Goal: Use online tool/utility: Utilize a website feature to perform a specific function

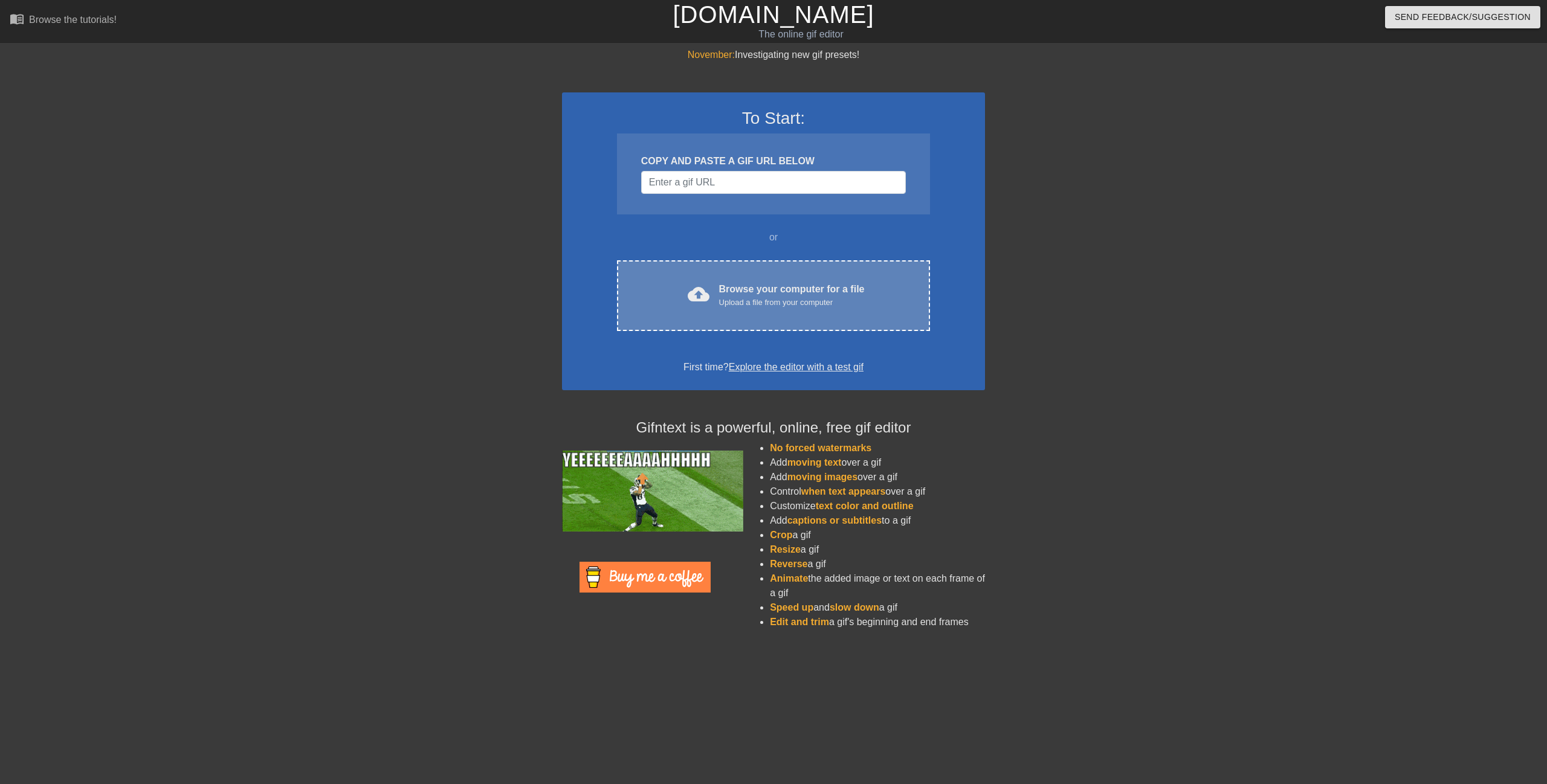
click at [792, 297] on div "Upload a file from your computer" at bounding box center [792, 302] width 145 height 12
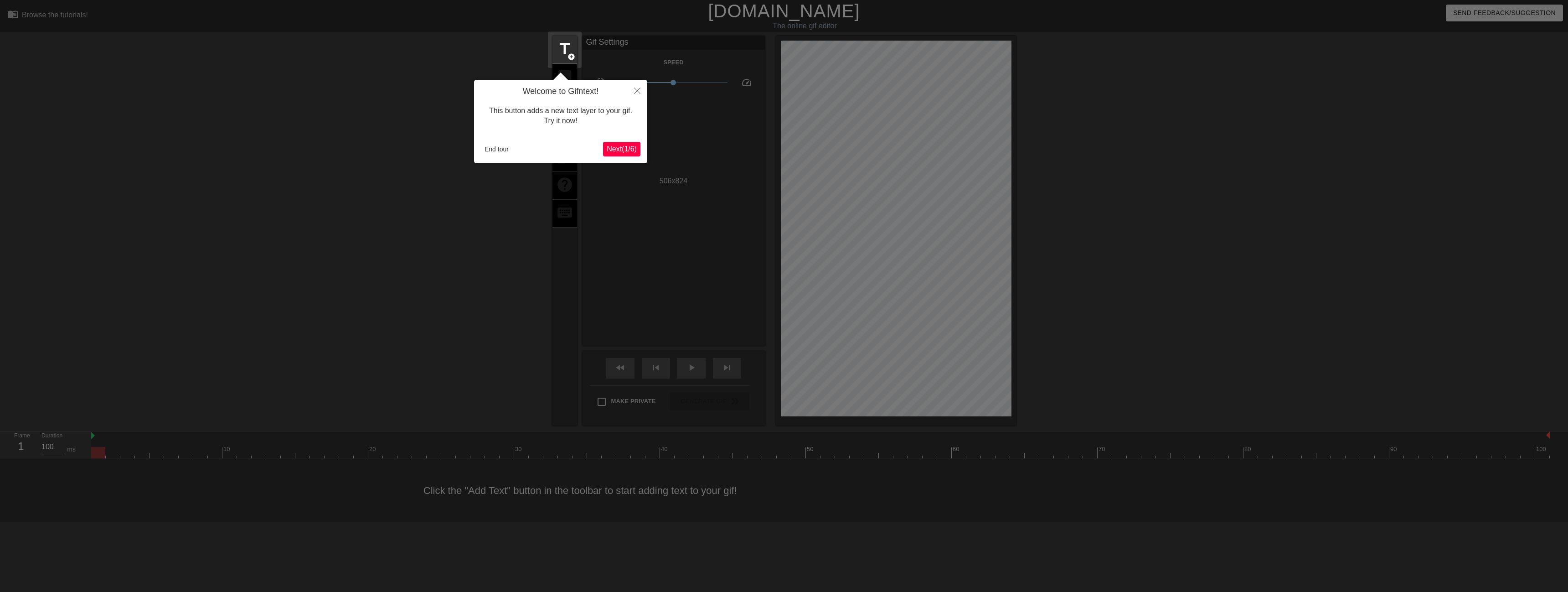
click at [614, 141] on div "Welcome to Gifntext! This button adds a new text layer to your gif. Try it now!…" at bounding box center [561, 121] width 173 height 83
click at [618, 146] on span "Next ( 1 / 6 )" at bounding box center [621, 149] width 30 height 8
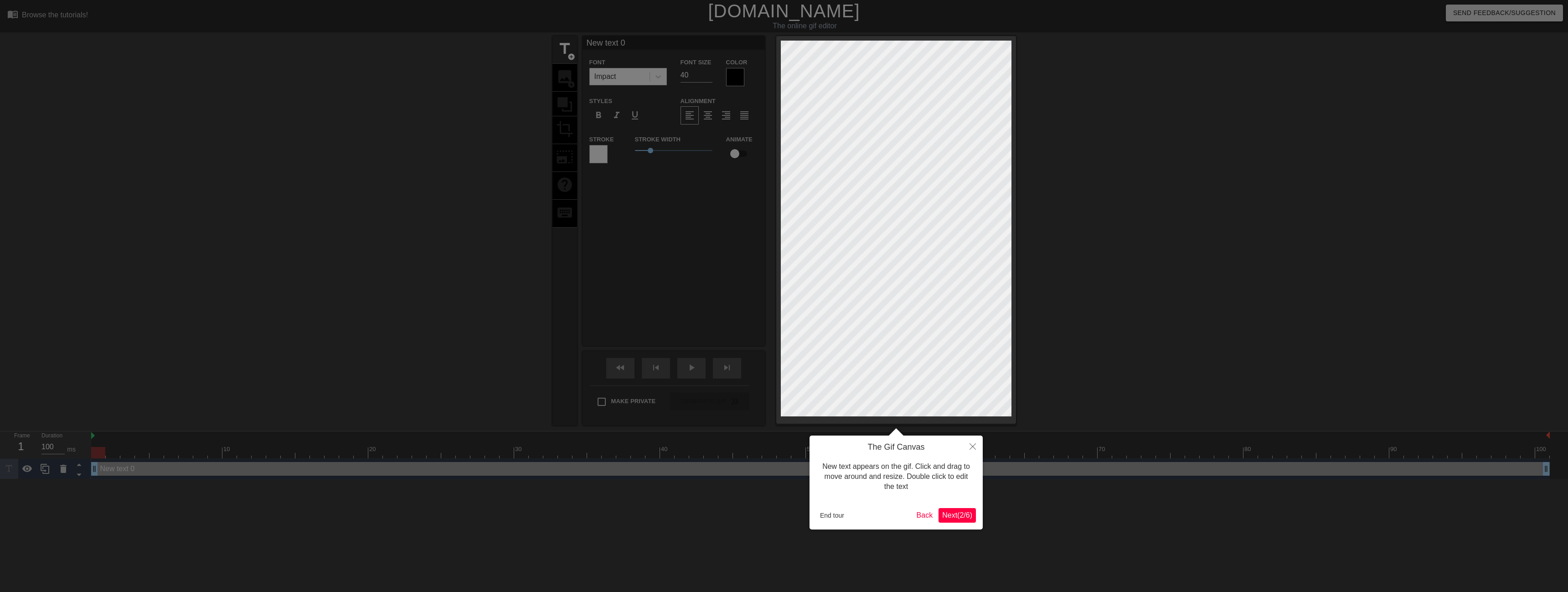
click at [618, 147] on div at bounding box center [784, 296] width 1568 height 592
click at [979, 449] on button "Close" at bounding box center [973, 446] width 20 height 21
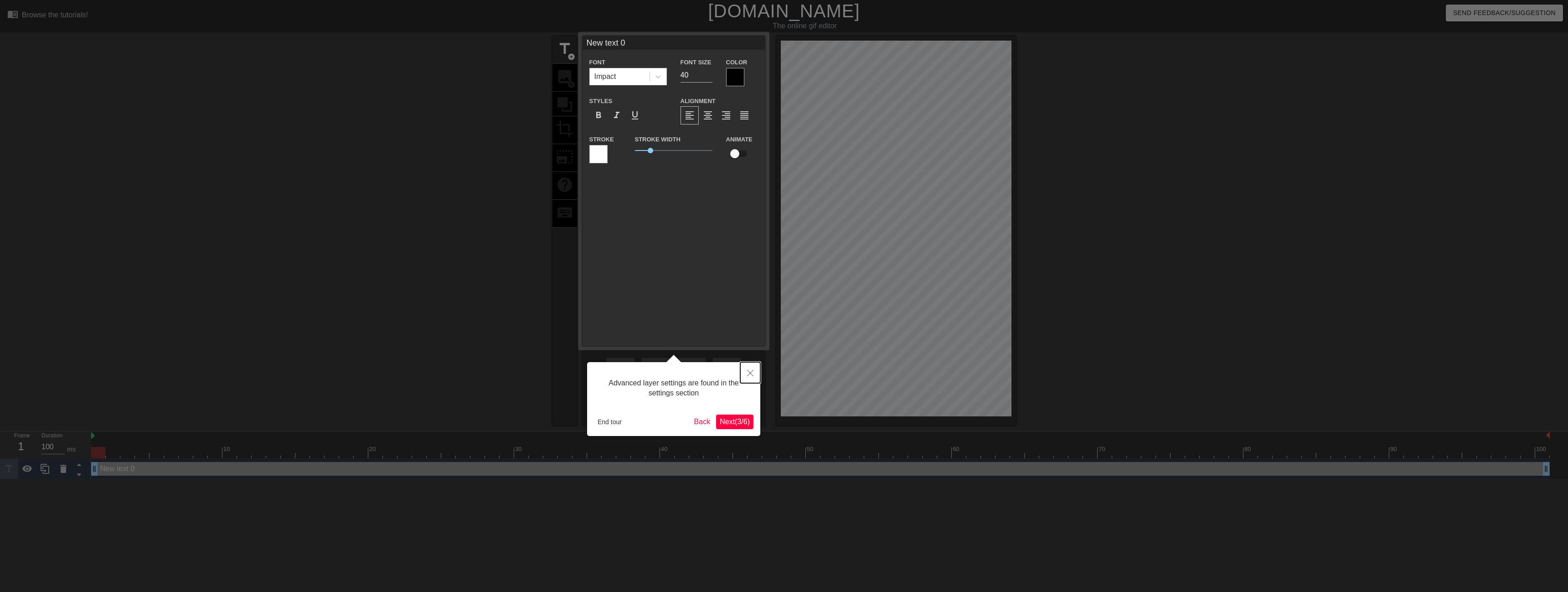
click at [751, 372] on icon "Close" at bounding box center [750, 373] width 6 height 6
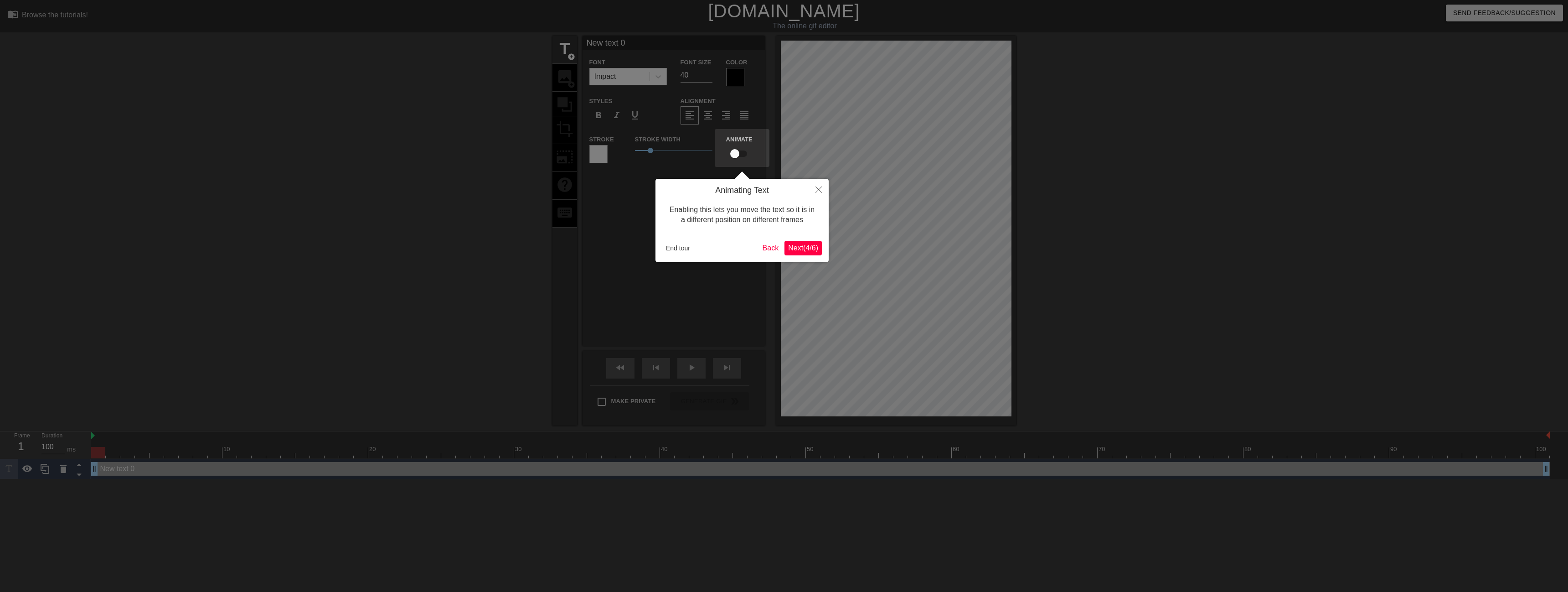
click at [814, 248] on span "Next ( 4 / 6 )" at bounding box center [803, 248] width 30 height 8
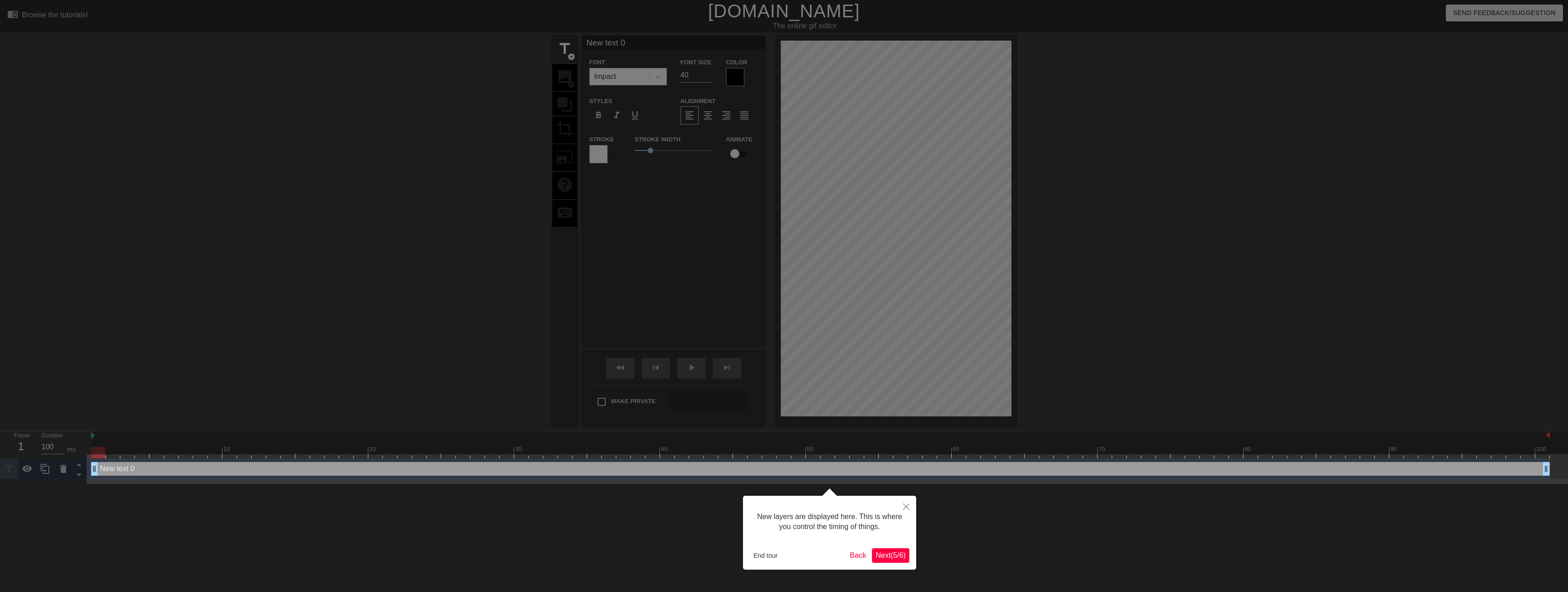
click at [903, 559] on span "Next ( 5 / 6 )" at bounding box center [891, 555] width 30 height 8
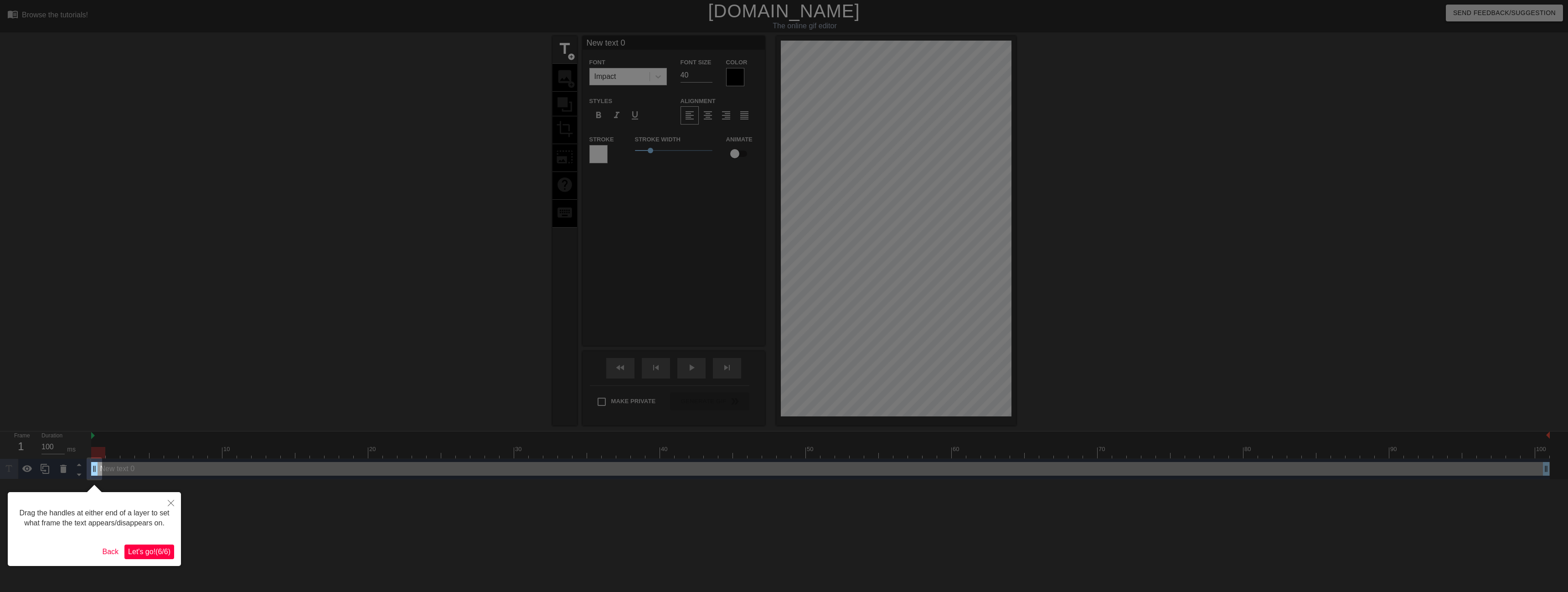
click at [158, 554] on span "Let's go! ( 6 / 6 )" at bounding box center [149, 551] width 43 height 8
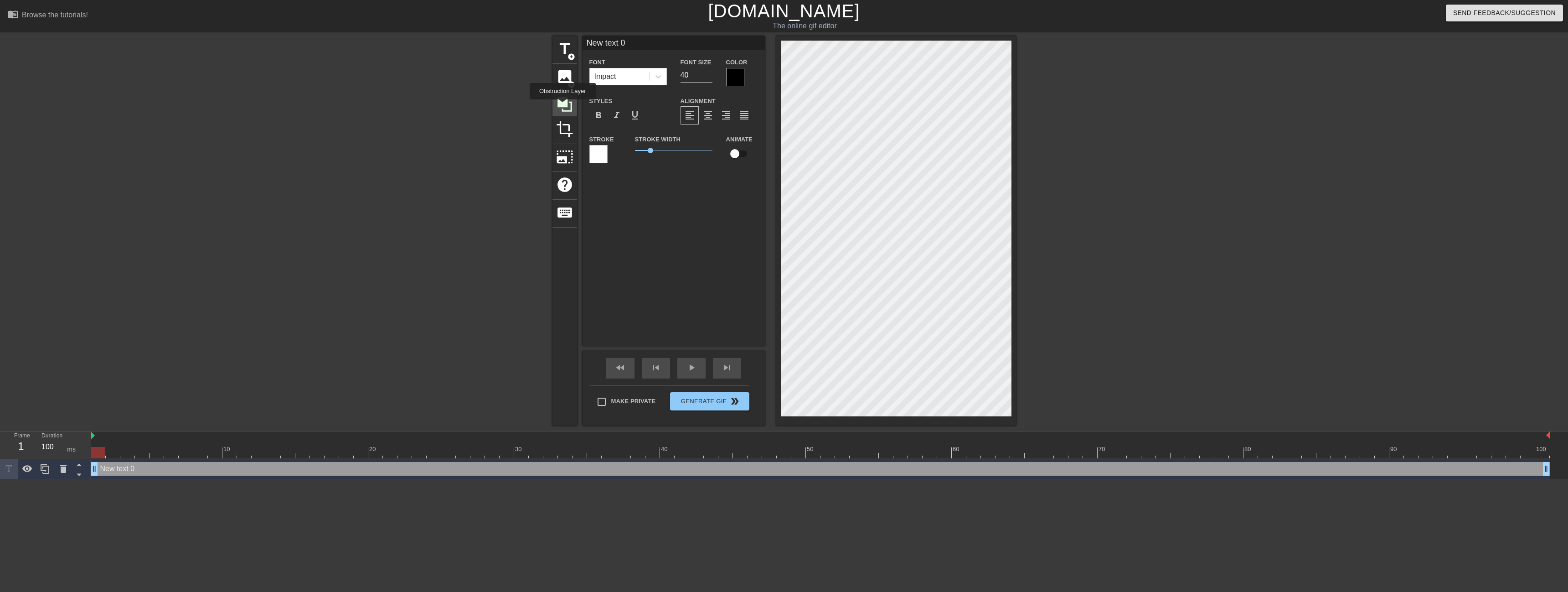
click at [562, 106] on icon at bounding box center [565, 105] width 15 height 15
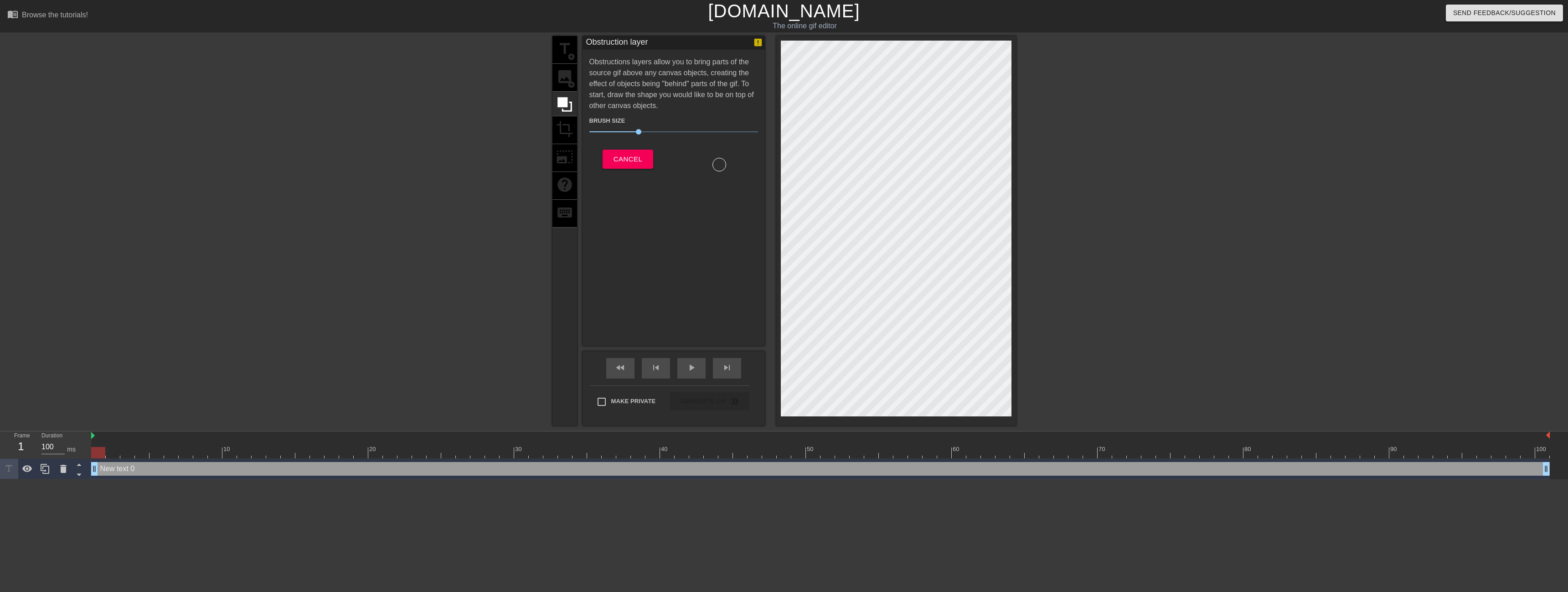
click at [564, 79] on div "title add_circle image add_circle crop photo_size_select_large help keyboard" at bounding box center [565, 231] width 24 height 390
click at [635, 162] on span "Cancel" at bounding box center [628, 159] width 29 height 12
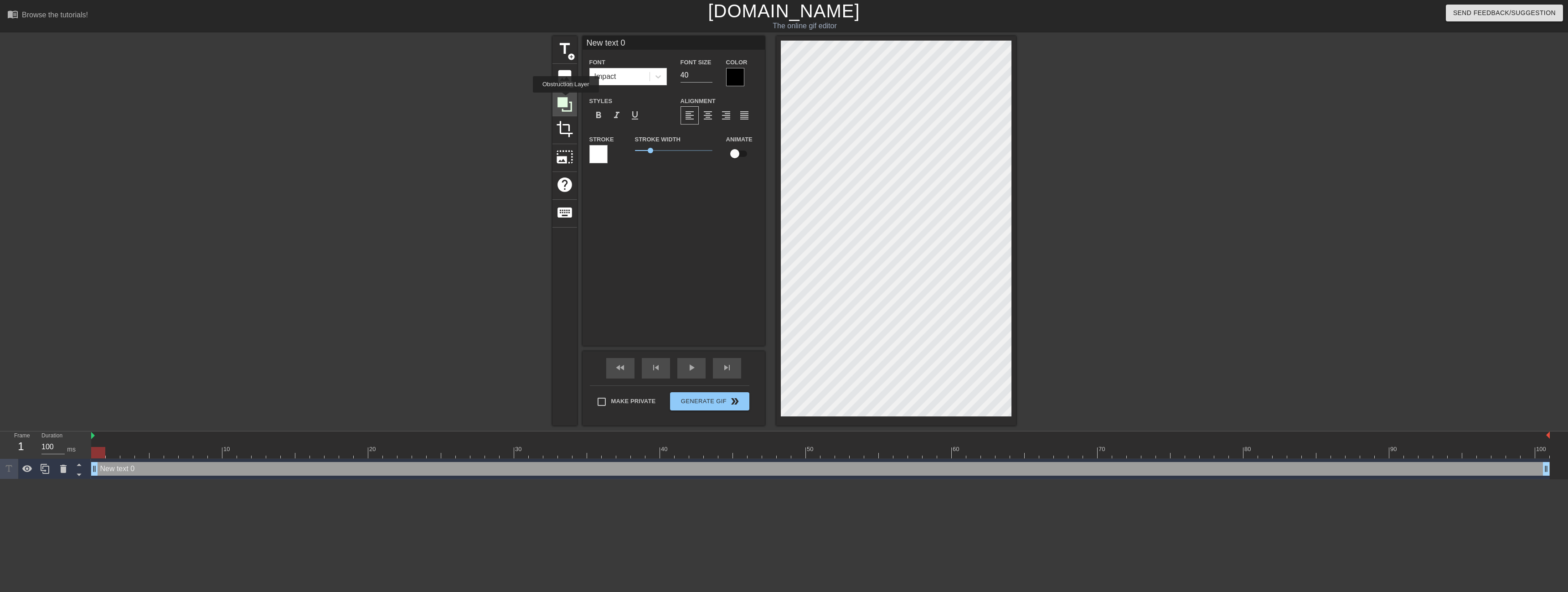
click at [565, 99] on icon at bounding box center [565, 105] width 15 height 15
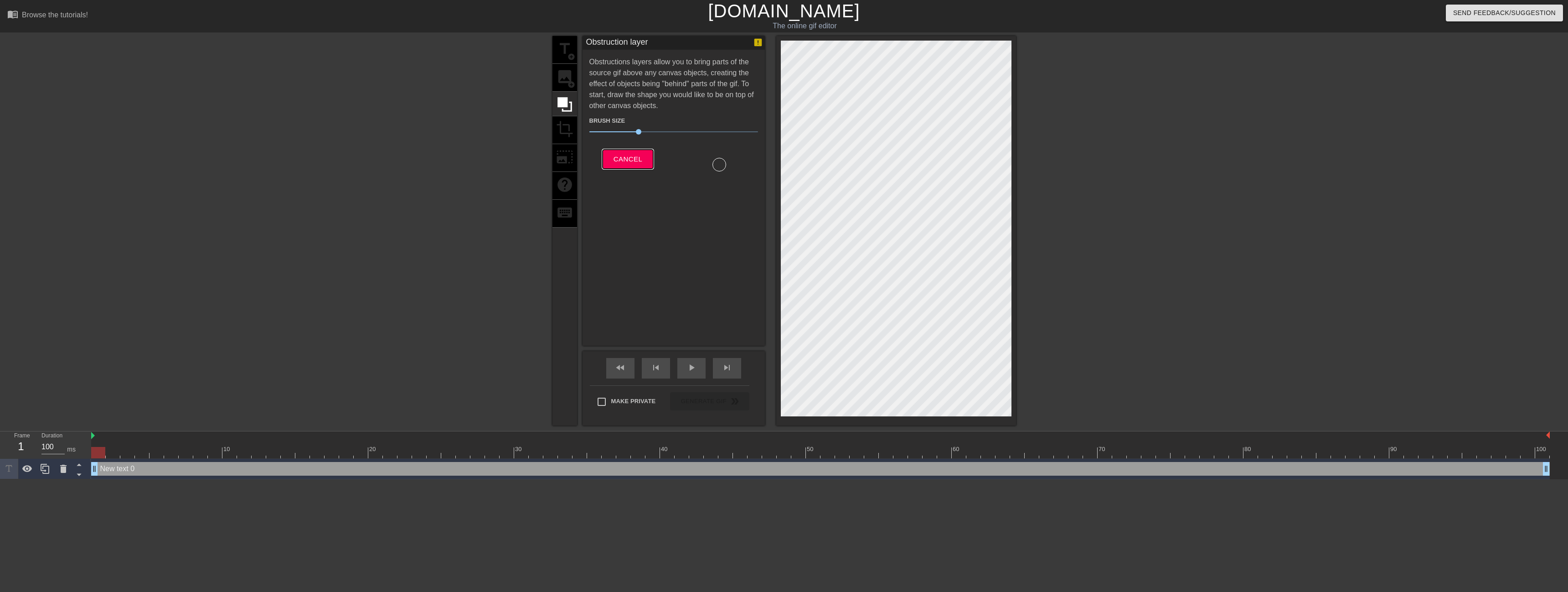
click at [639, 157] on span "Cancel" at bounding box center [628, 159] width 29 height 12
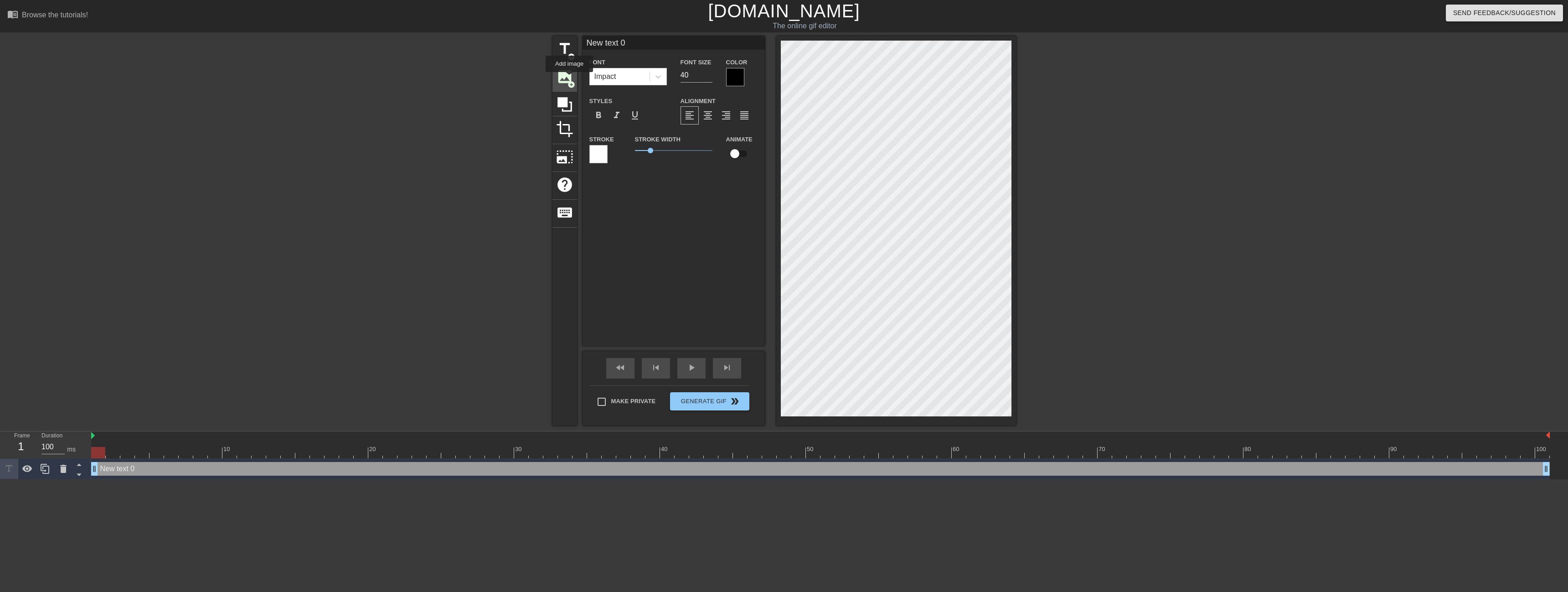
click at [569, 77] on span "image" at bounding box center [565, 77] width 17 height 17
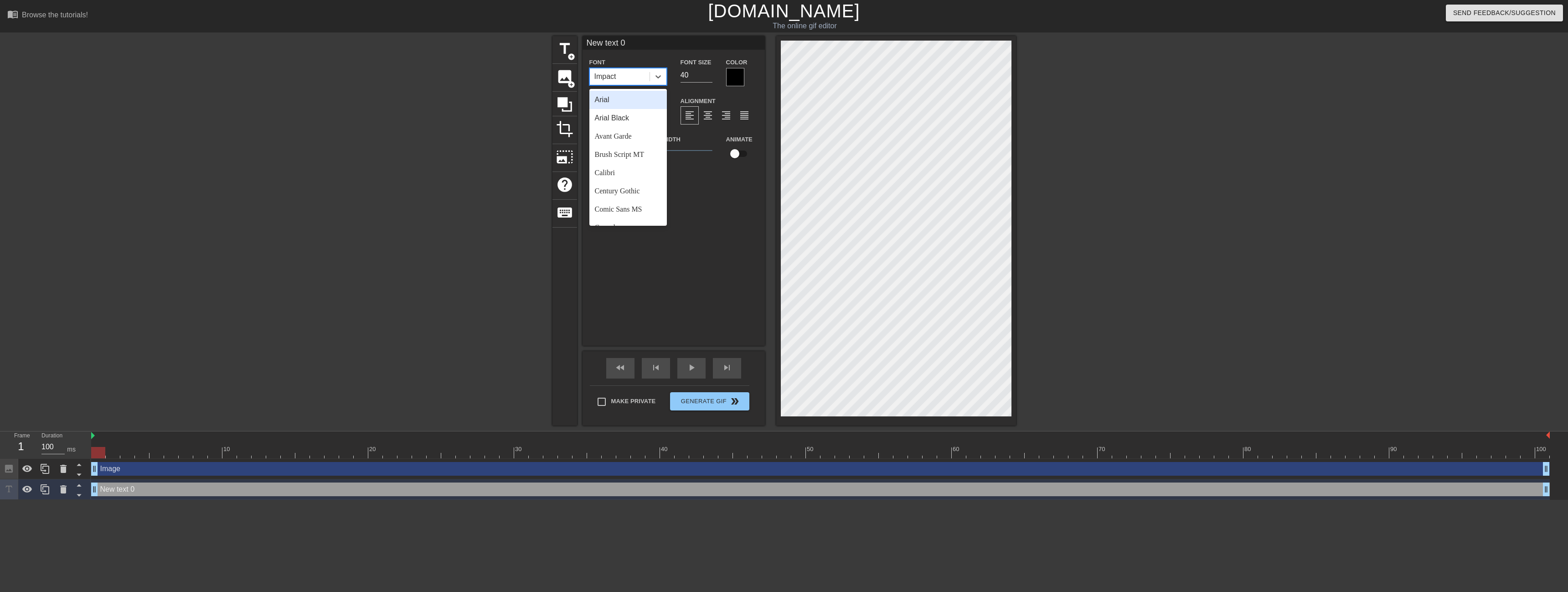
drag, startPoint x: 625, startPoint y: 74, endPoint x: 593, endPoint y: 75, distance: 32.0
click at [593, 75] on div "Impact" at bounding box center [620, 76] width 60 height 16
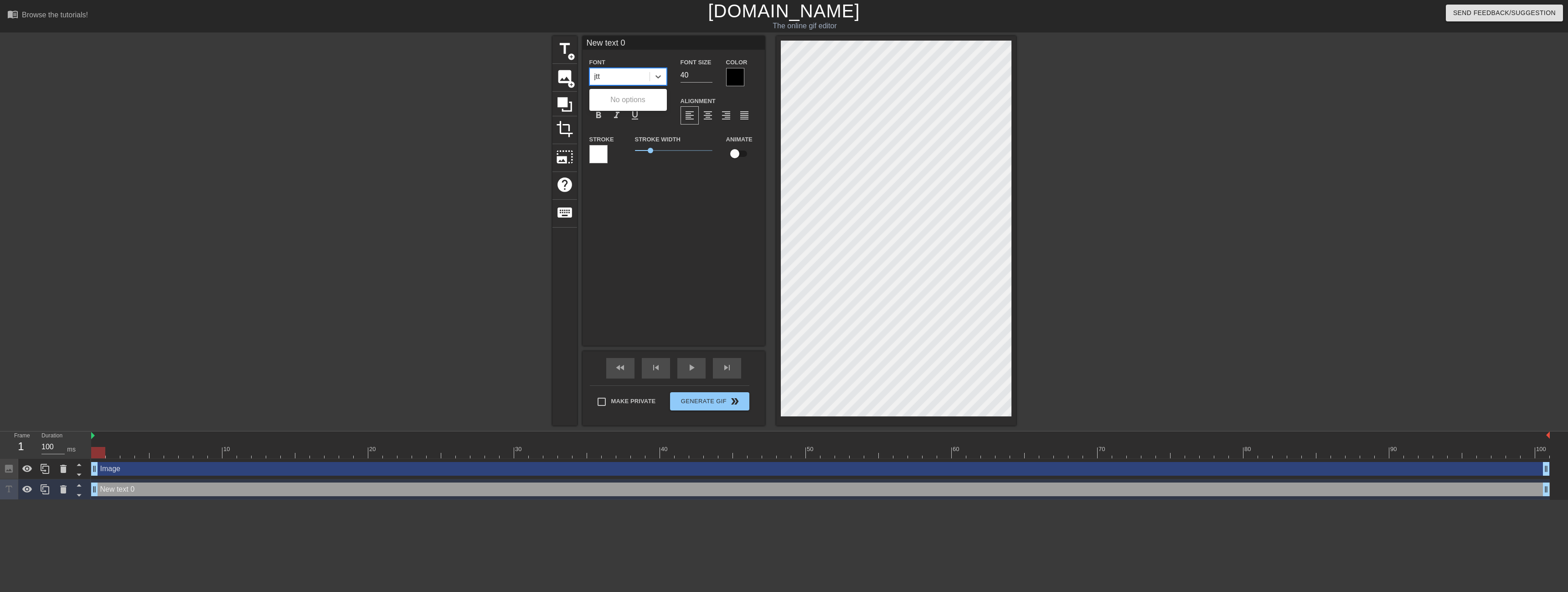
type input "jtt"
click at [640, 191] on div "New text 0 Font 0 results available for search term jtt. Use Up and Down to cho…" at bounding box center [674, 191] width 183 height 309
type input "New 0"
type textarea "New 0"
type input "New 0"
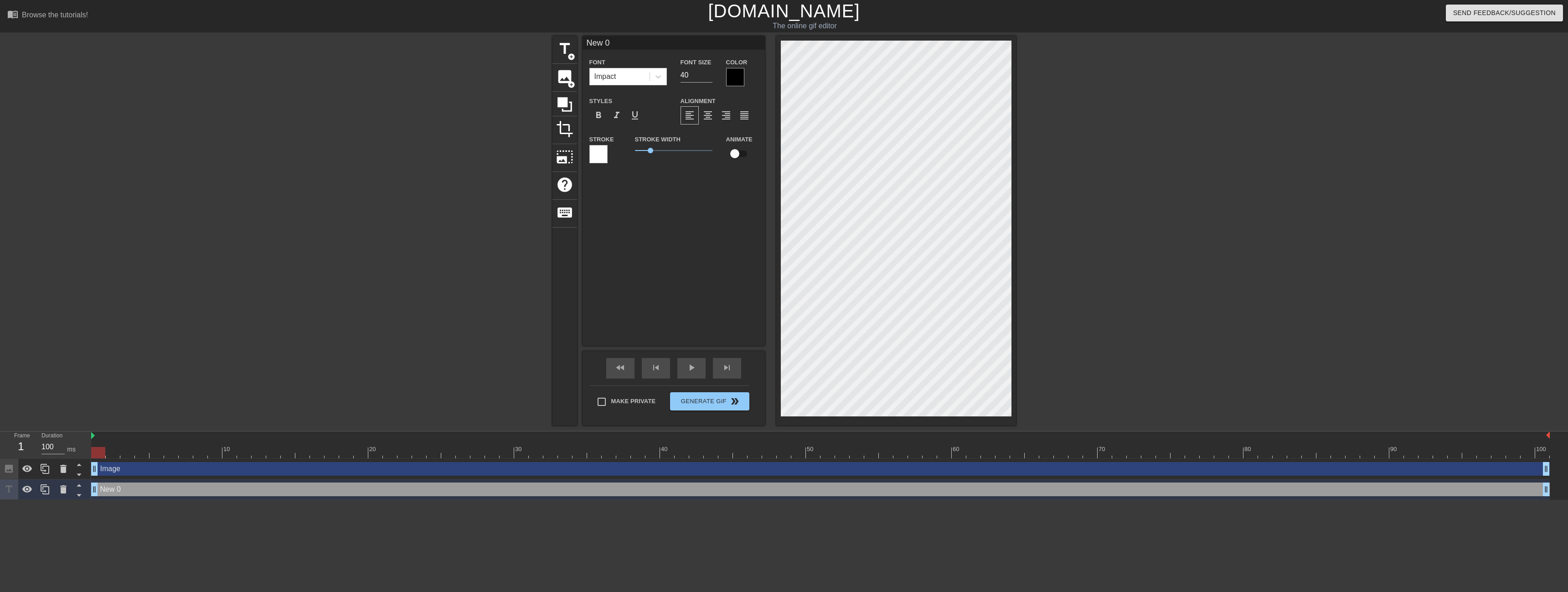
type textarea "New 0"
type input "New"
type textarea "New"
type input "New"
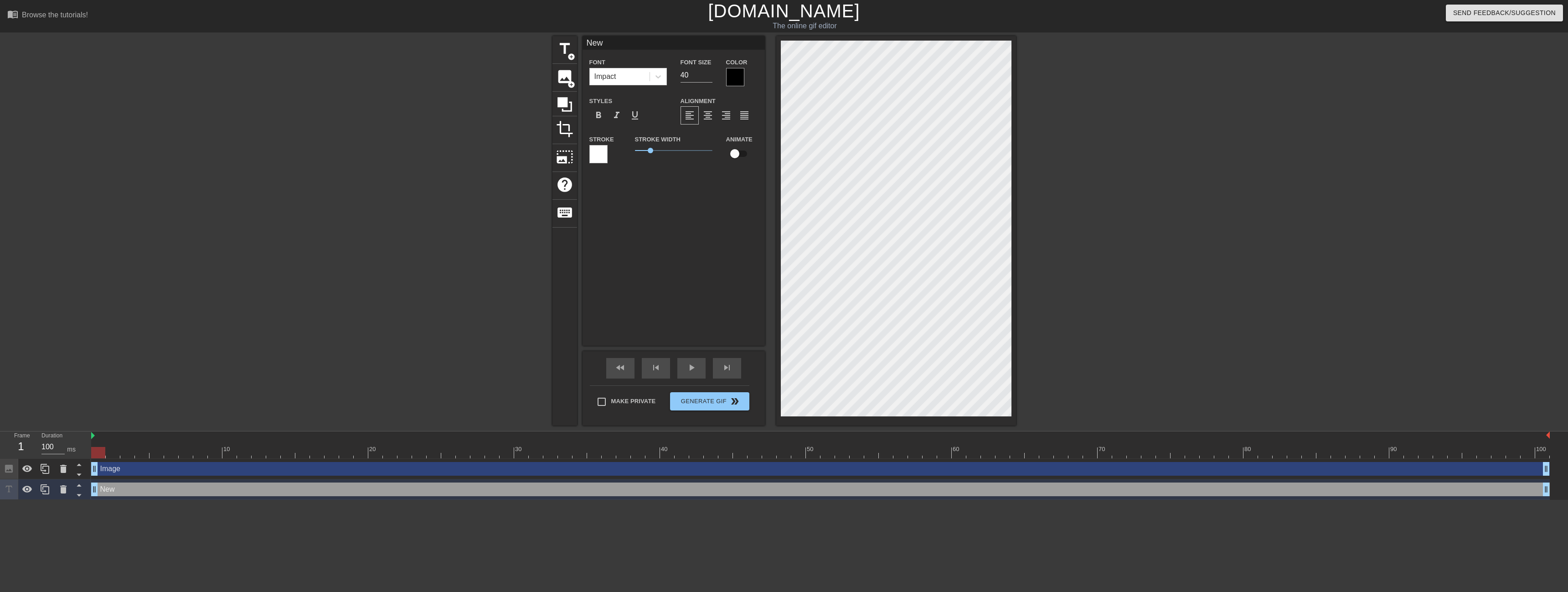
type textarea "New"
type input "Ne"
type textarea "Ne"
type input "N"
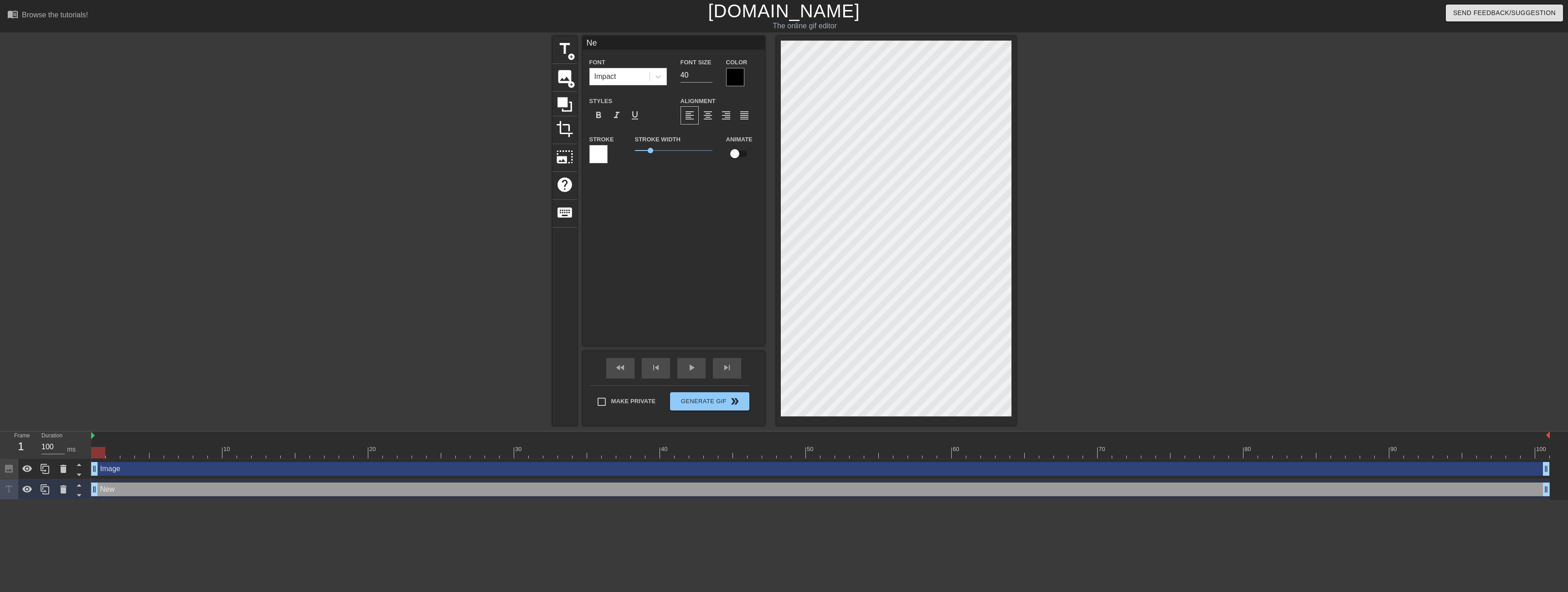
type textarea "N"
type input "g"
type textarea "g"
click at [55, 213] on div "title add_circle image add_circle crop photo_size_select_large help keyboard g …" at bounding box center [784, 231] width 1568 height 390
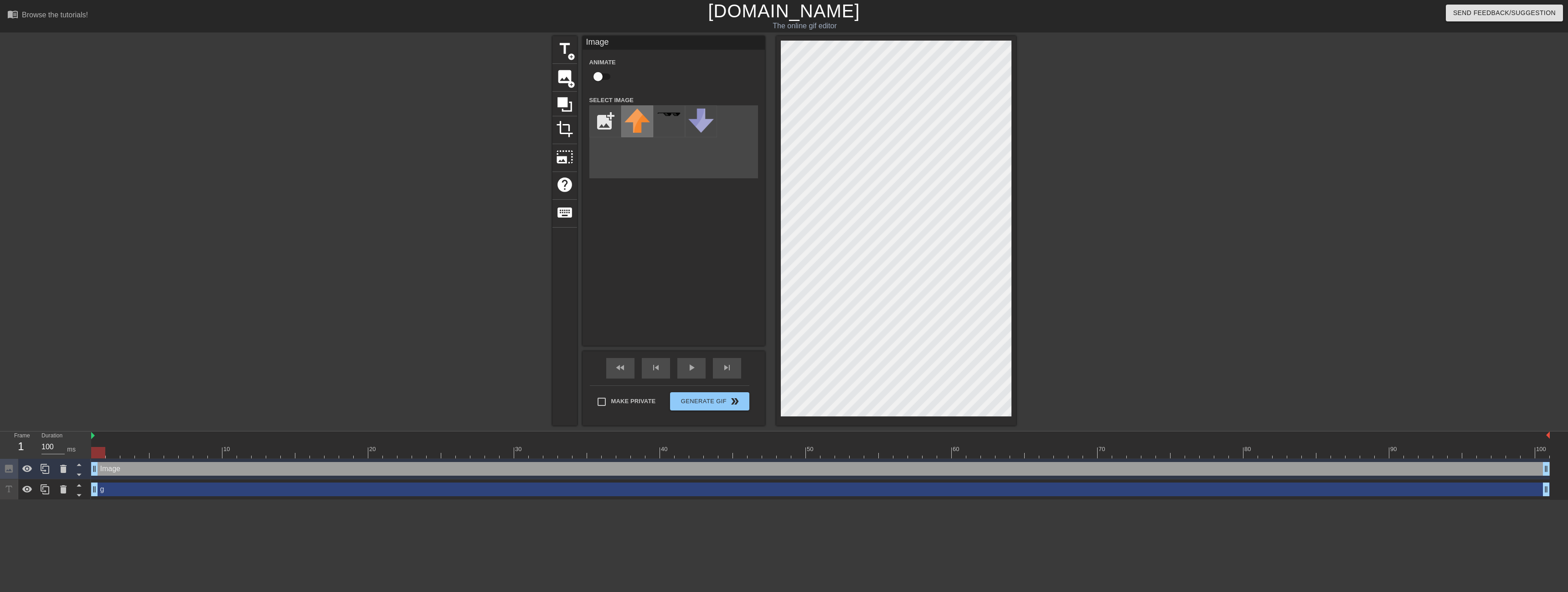
click at [643, 132] on img at bounding box center [637, 121] width 26 height 24
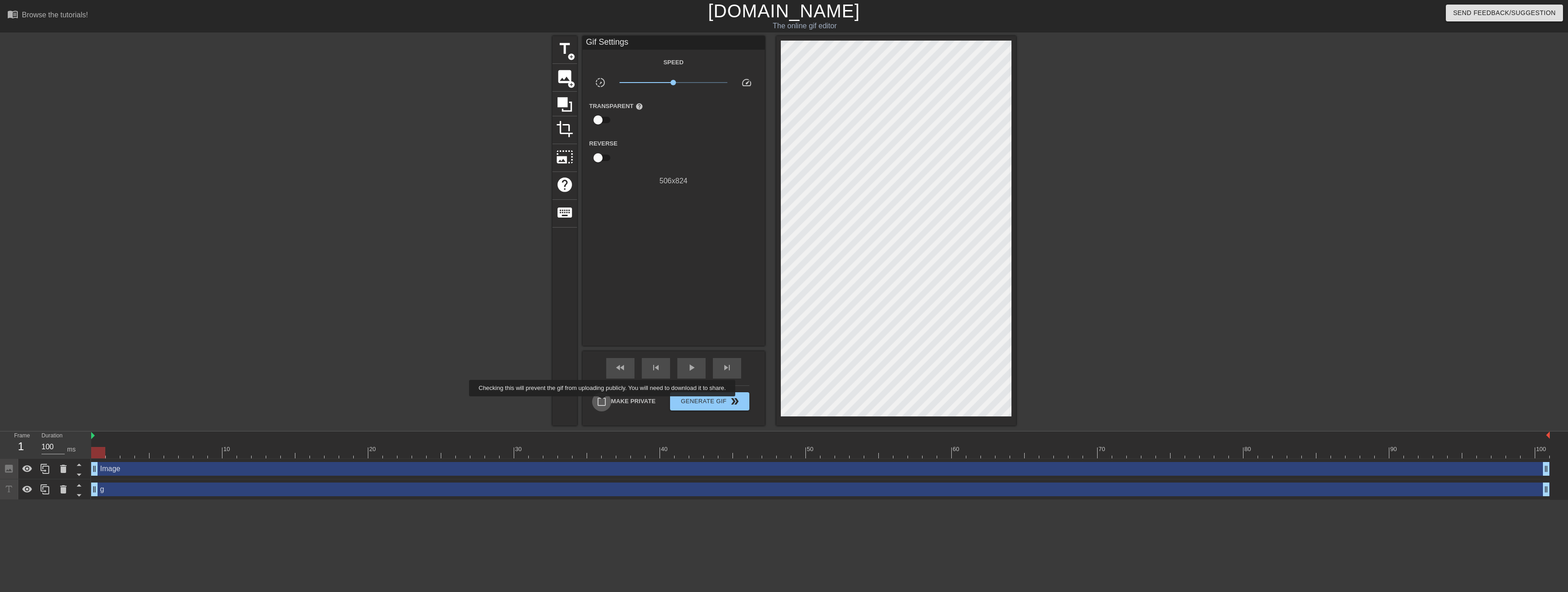
click at [604, 403] on input "Make Private" at bounding box center [601, 401] width 19 height 19
checkbox input "false"
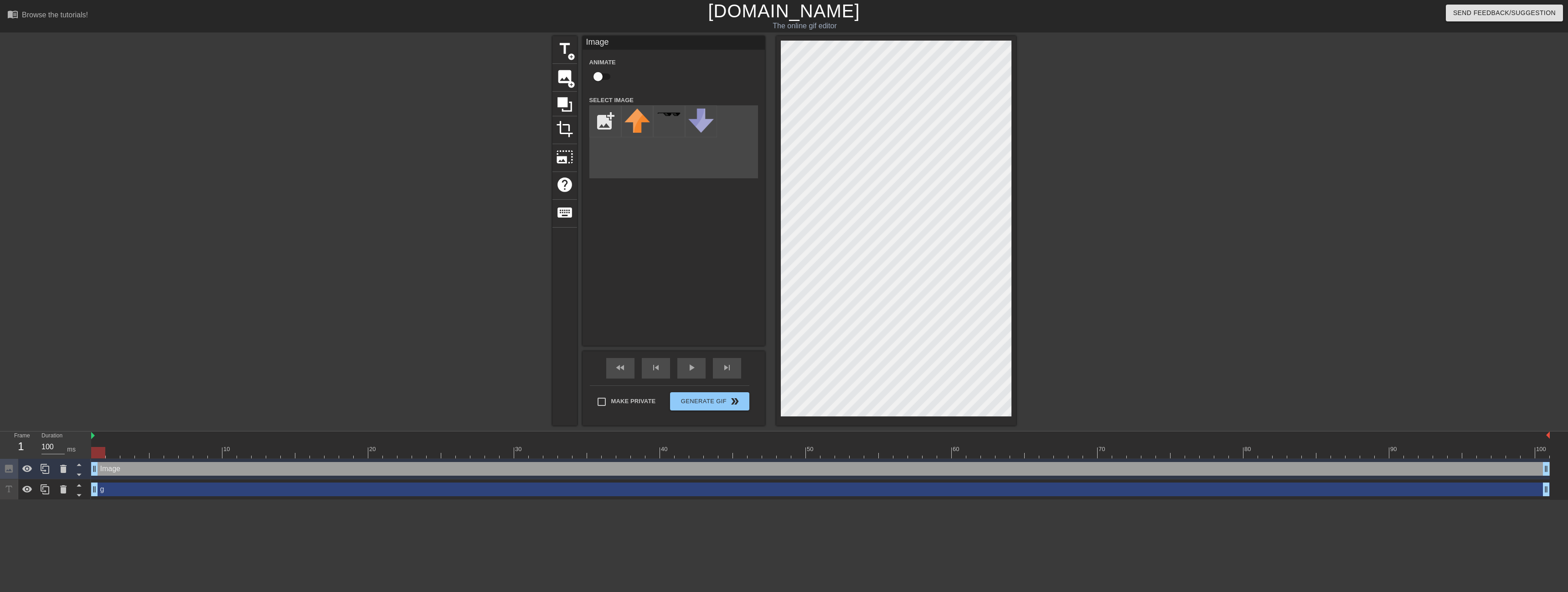
click at [1166, 210] on div "title add_circle image add_circle crop photo_size_select_large help keyboard Im…" at bounding box center [784, 231] width 1568 height 390
click at [603, 112] on input "file" at bounding box center [605, 121] width 31 height 31
type input "C:\fakepath\Fvv_IHUaMAATQPP-Photoroom.png"
click at [642, 119] on img at bounding box center [637, 129] width 26 height 40
click at [635, 125] on img at bounding box center [637, 129] width 26 height 40
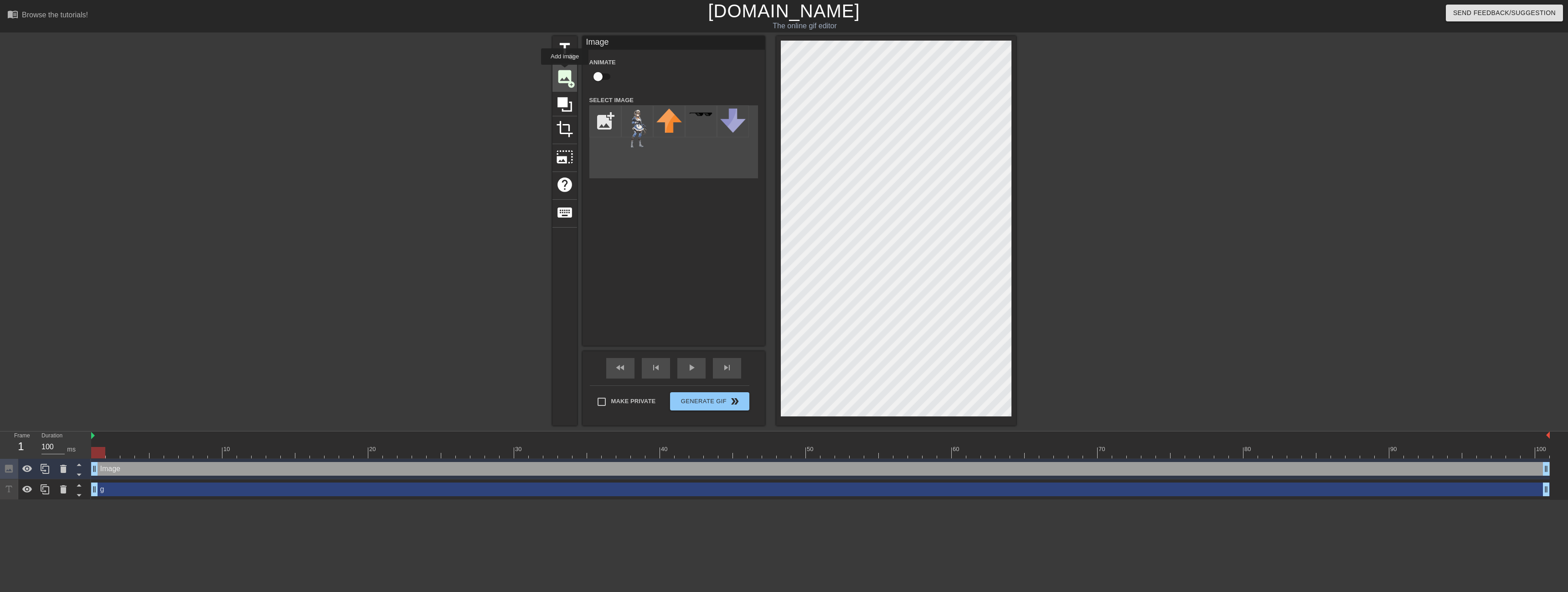
click at [565, 71] on span "image" at bounding box center [565, 77] width 17 height 17
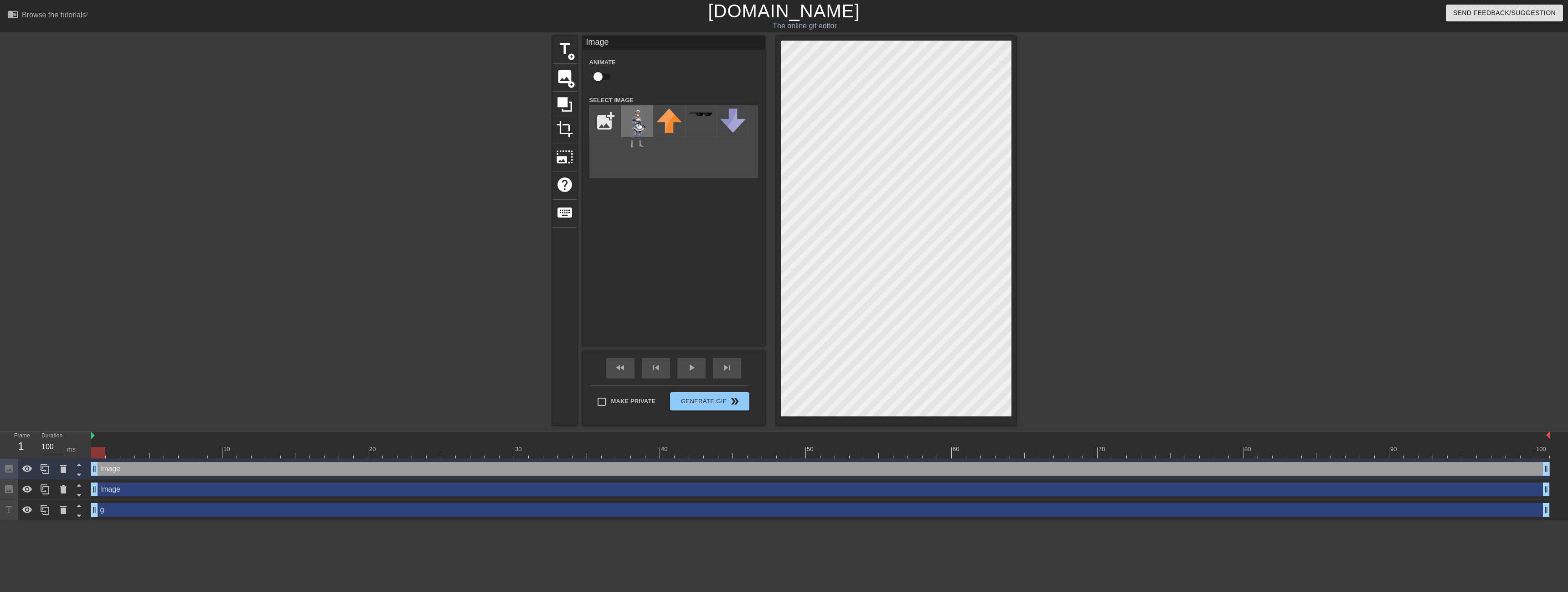
click at [642, 130] on img at bounding box center [637, 129] width 26 height 40
click at [1052, 23] on div "menu_book Browse the tutorials! [DOMAIN_NAME] The online gif editor Send Feedba…" at bounding box center [784, 260] width 1568 height 520
click at [1080, 43] on div "title add_circle image add_circle crop photo_size_select_large help keyboard Im…" at bounding box center [784, 231] width 1568 height 390
click at [601, 77] on input "checkbox" at bounding box center [598, 77] width 52 height 17
click at [601, 77] on input "checkbox" at bounding box center [606, 77] width 52 height 17
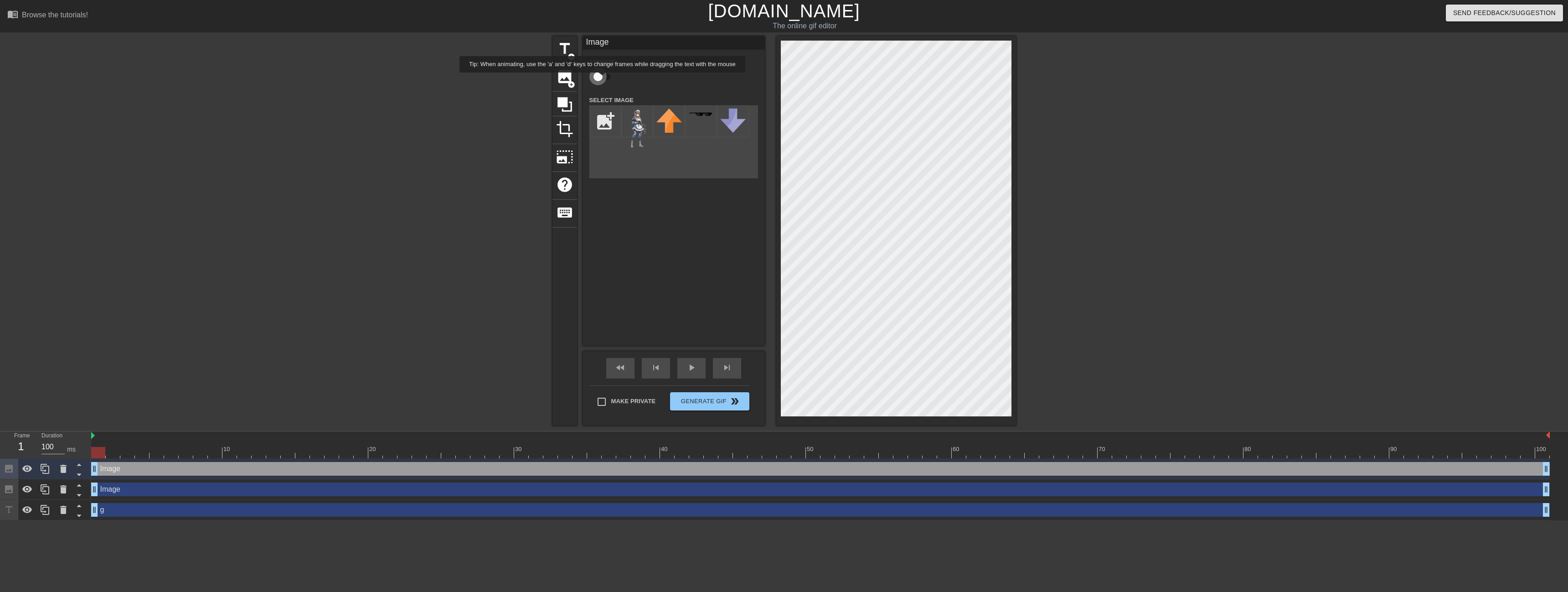
click at [603, 79] on input "checkbox" at bounding box center [598, 77] width 52 height 17
click at [600, 77] on input "checkbox" at bounding box center [606, 77] width 52 height 17
checkbox input "false"
click at [142, 493] on div "Image drag_handle drag_handle" at bounding box center [821, 489] width 1458 height 13
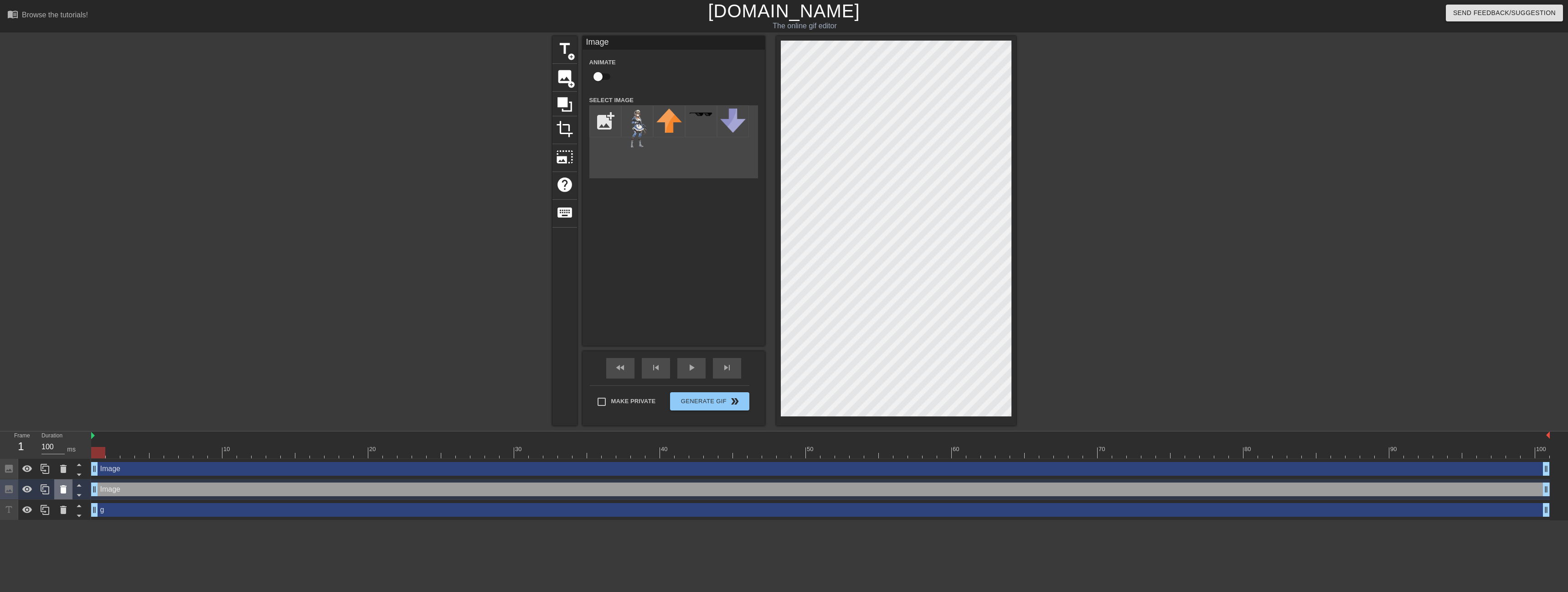
click at [59, 490] on icon at bounding box center [63, 490] width 11 height 11
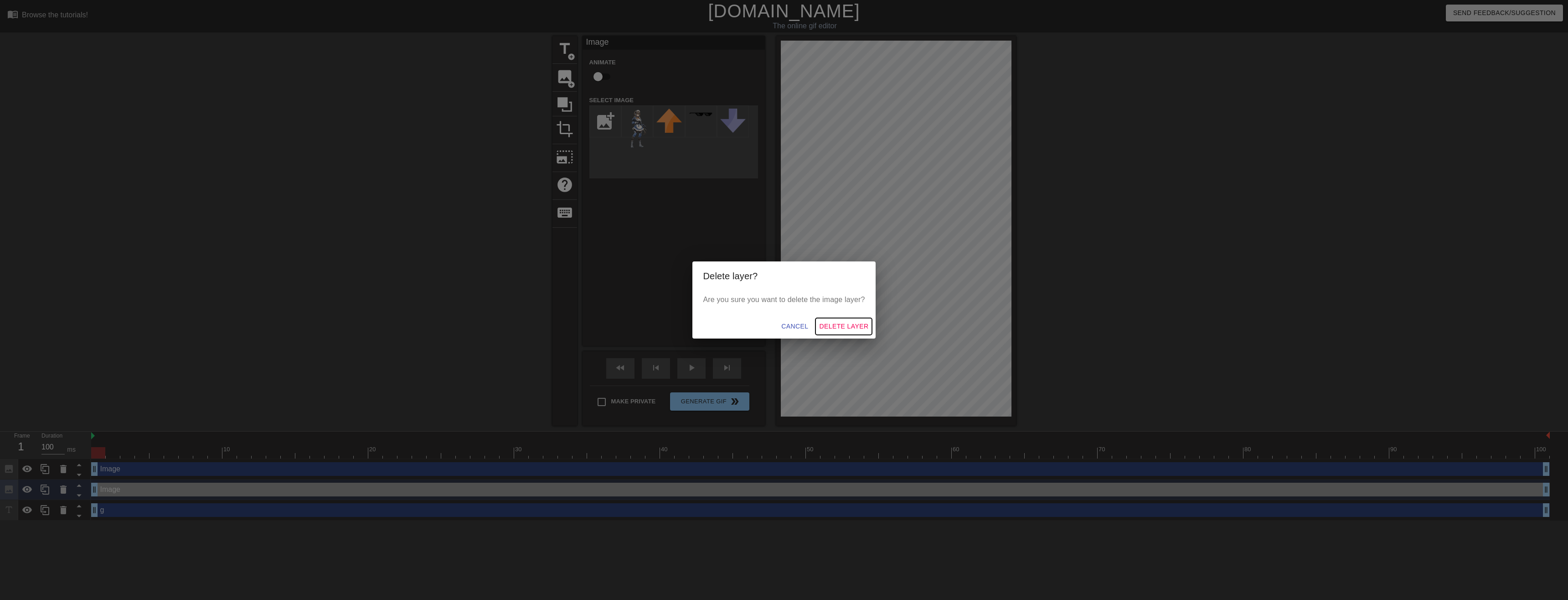
click at [830, 324] on span "Delete Layer" at bounding box center [844, 326] width 49 height 12
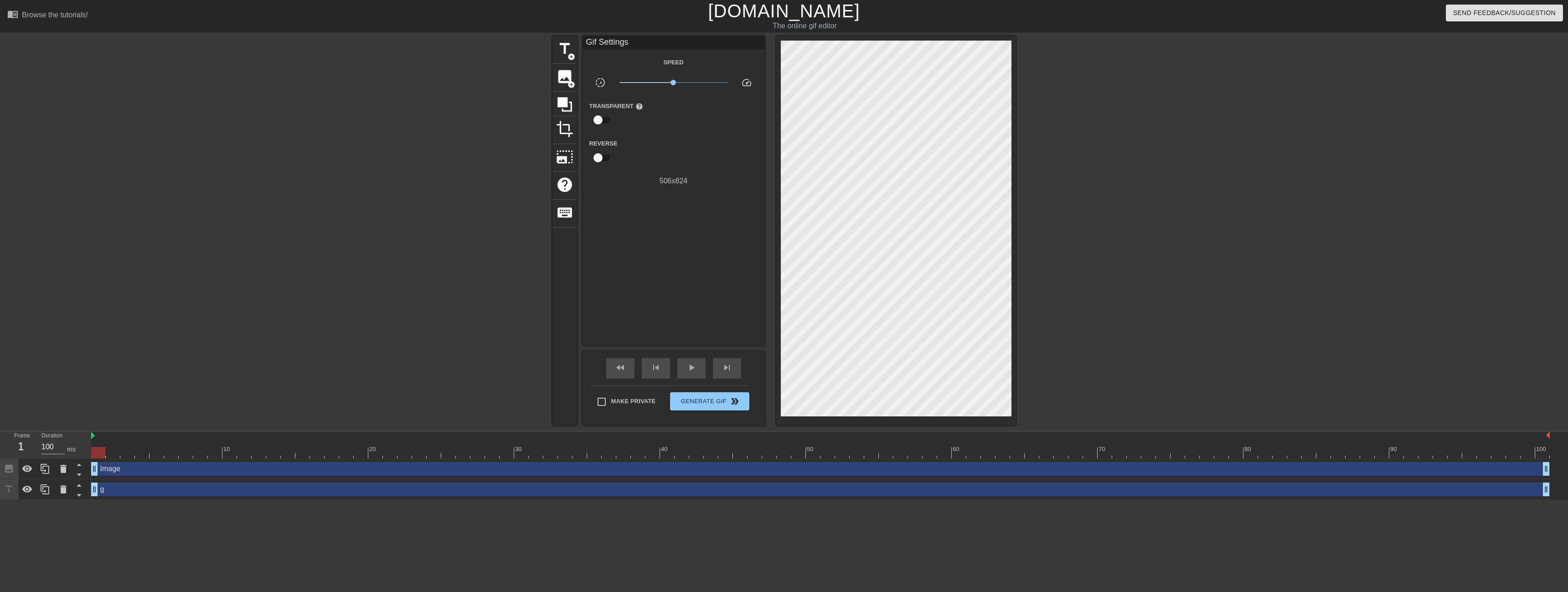
click at [125, 495] on div "g drag_handle drag_handle" at bounding box center [821, 489] width 1458 height 13
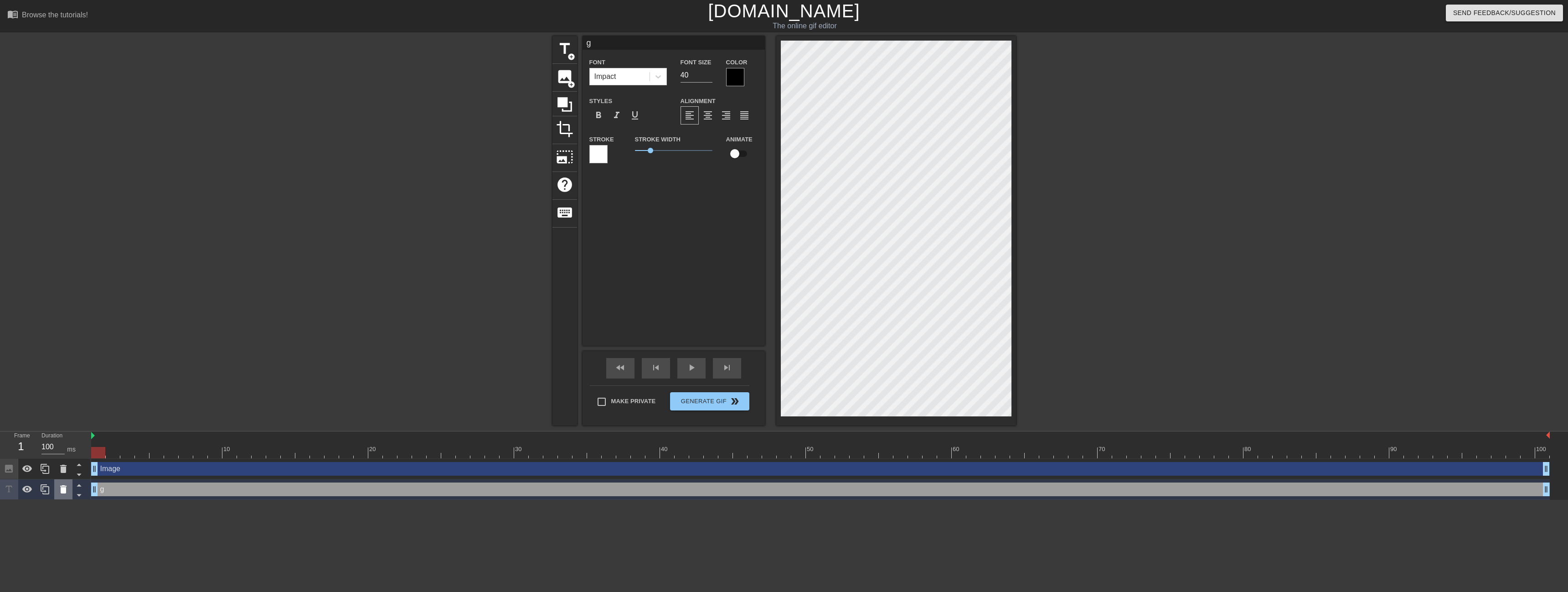
click at [68, 490] on icon at bounding box center [63, 490] width 11 height 11
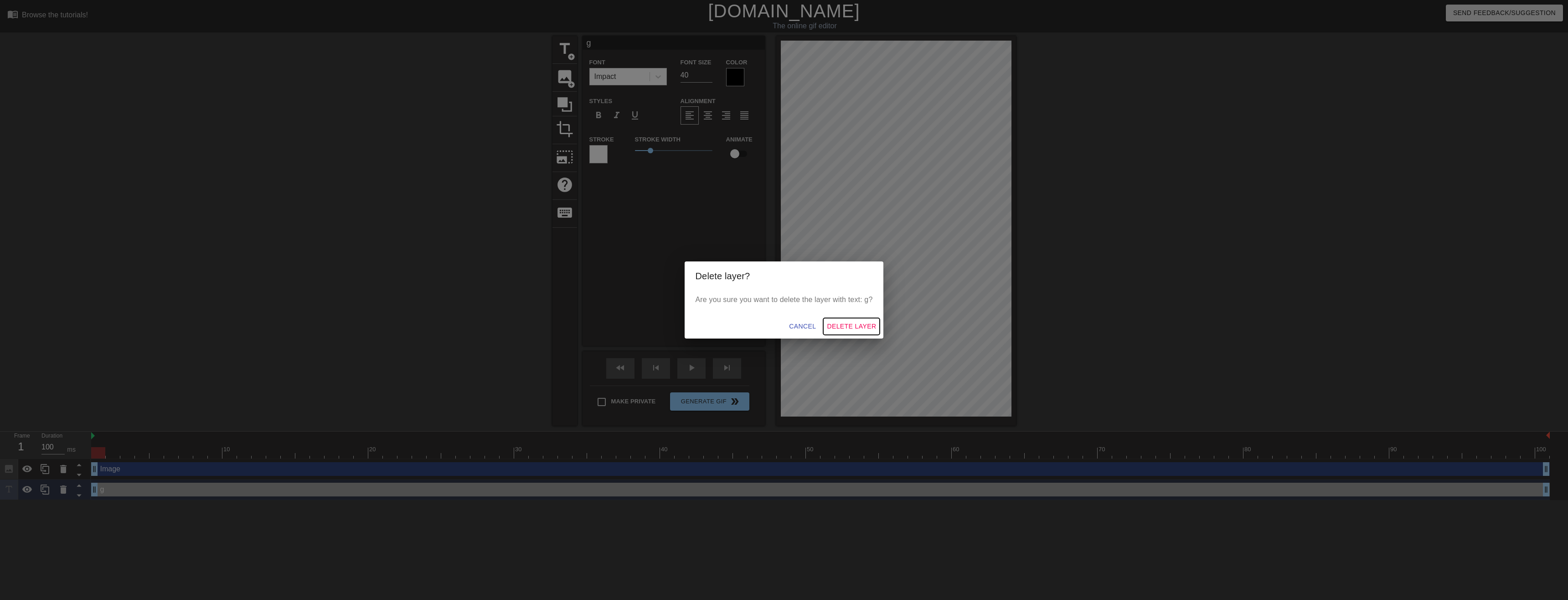
click at [844, 325] on span "Delete Layer" at bounding box center [851, 326] width 49 height 12
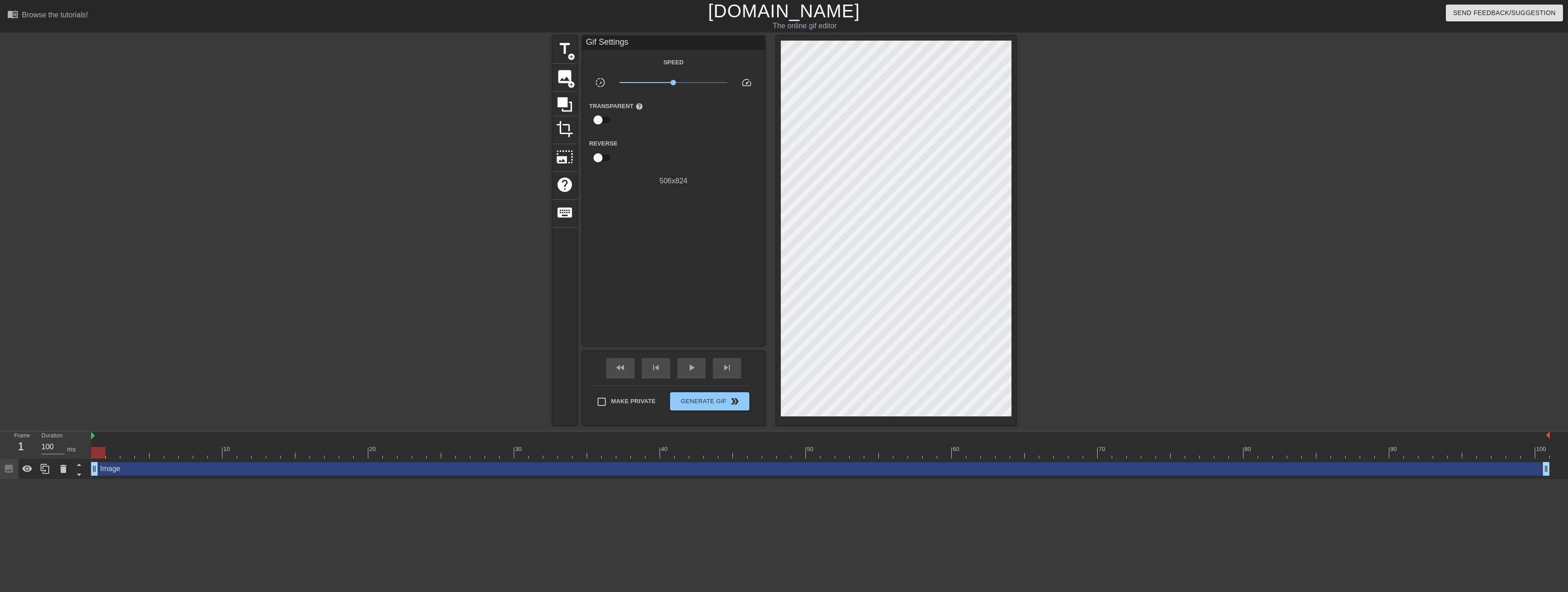
drag, startPoint x: 159, startPoint y: 448, endPoint x: 50, endPoint y: 437, distance: 109.6
click at [50, 437] on div "Frame 1 Duration 100 ms 10 20 30 40 50 60 70 80 90 100 Image drag_handle drag_h…" at bounding box center [784, 455] width 1568 height 48
click at [715, 404] on span "Generate Gif double_arrow" at bounding box center [710, 401] width 72 height 11
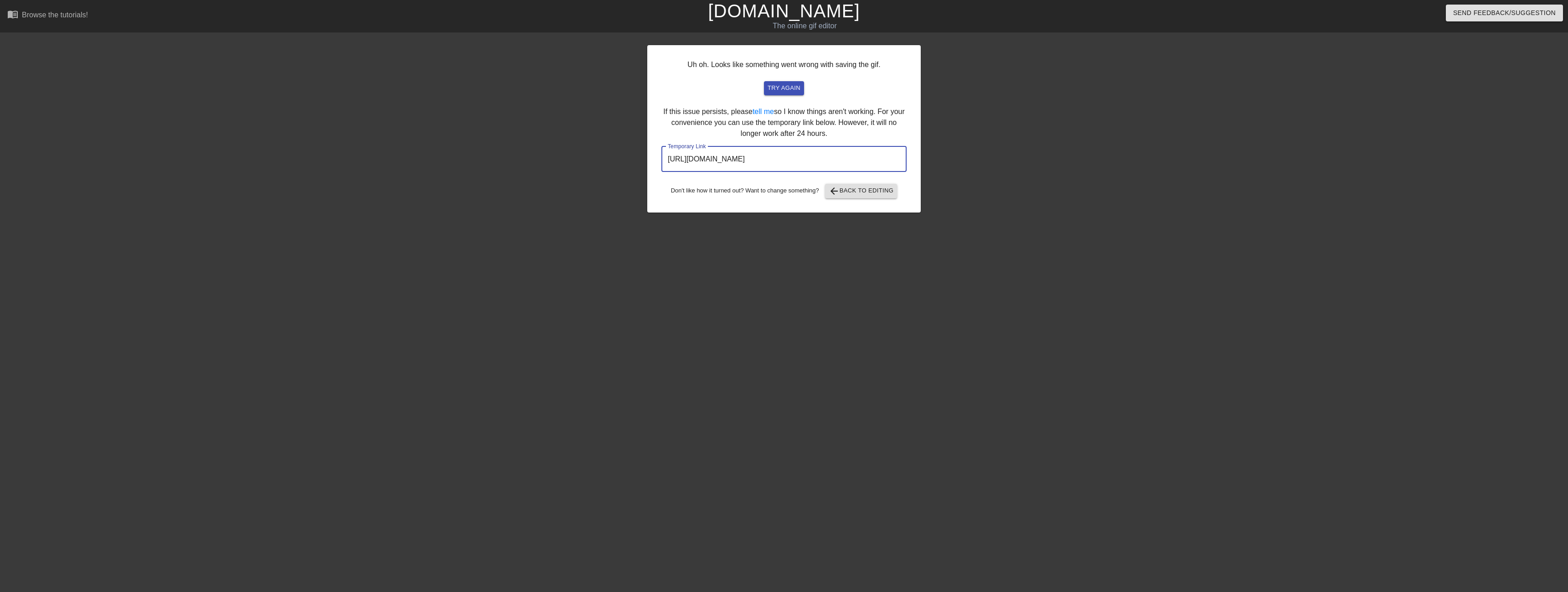
click at [788, 159] on input "[URL][DOMAIN_NAME]" at bounding box center [784, 159] width 245 height 26
drag, startPoint x: 858, startPoint y: 157, endPoint x: 606, endPoint y: 159, distance: 252.0
click at [662, 159] on input "[URL][DOMAIN_NAME]" at bounding box center [784, 159] width 245 height 26
